Goal: Entertainment & Leisure: Consume media (video, audio)

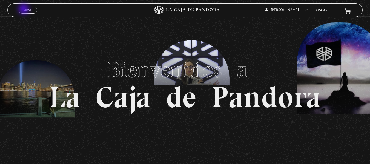
click at [24, 10] on span "Menu" at bounding box center [27, 9] width 9 height 3
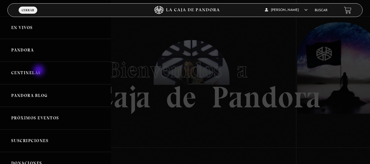
click at [39, 71] on link "Centinelas" at bounding box center [55, 73] width 111 height 23
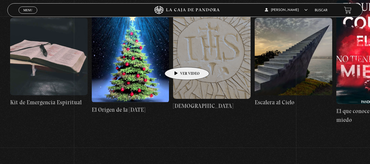
scroll to position [0, 6266]
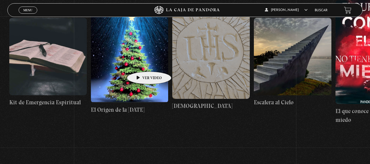
click at [140, 63] on figure at bounding box center [129, 56] width 77 height 92
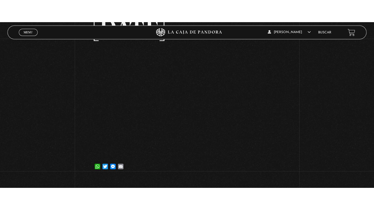
scroll to position [55, 0]
